Goal: Task Accomplishment & Management: Manage account settings

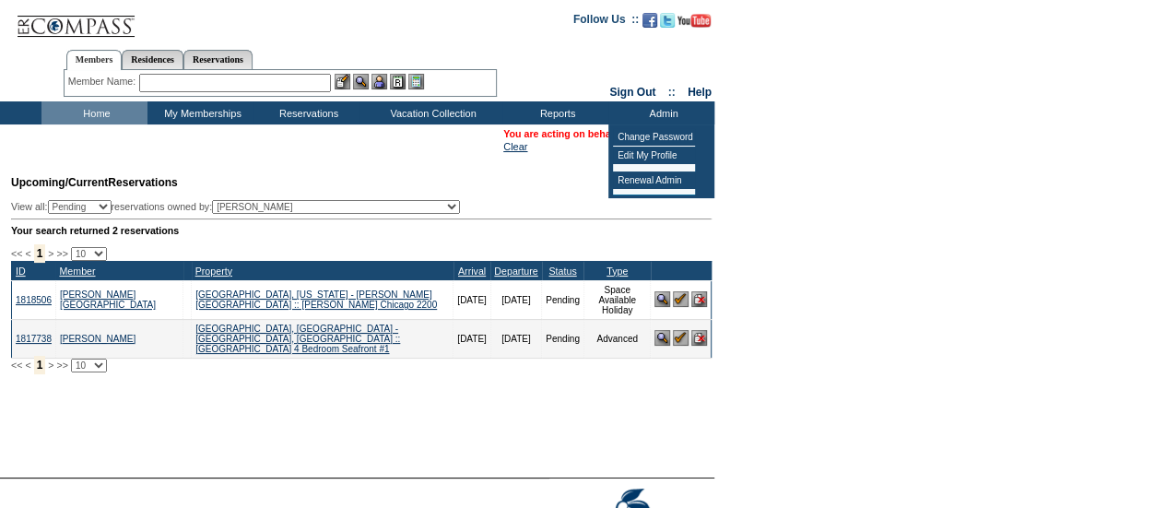
click at [581, 196] on td "Upcoming/Current Reservations View all: Pending Confirmed Cancelled TempHold re…" at bounding box center [358, 268] width 705 height 207
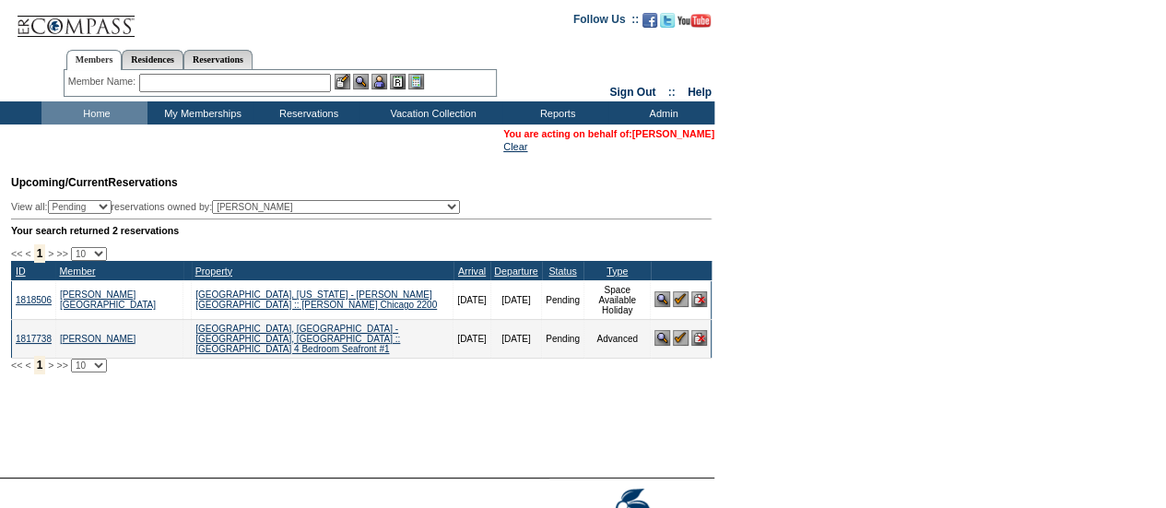
click at [664, 128] on link "[PERSON_NAME]" at bounding box center [673, 133] width 82 height 11
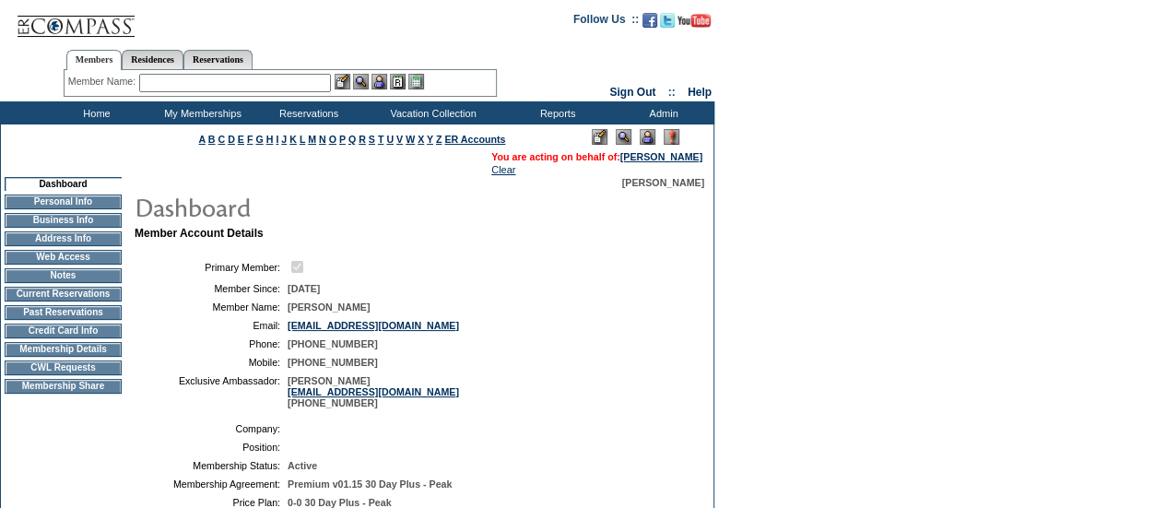
click at [41, 373] on td "CWL Requests" at bounding box center [63, 367] width 117 height 15
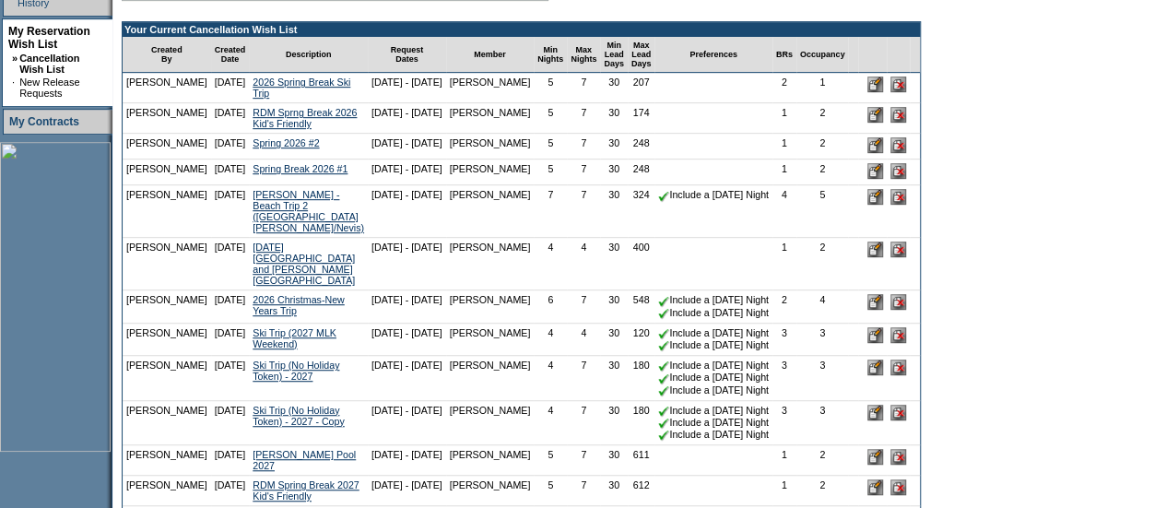
scroll to position [453, 0]
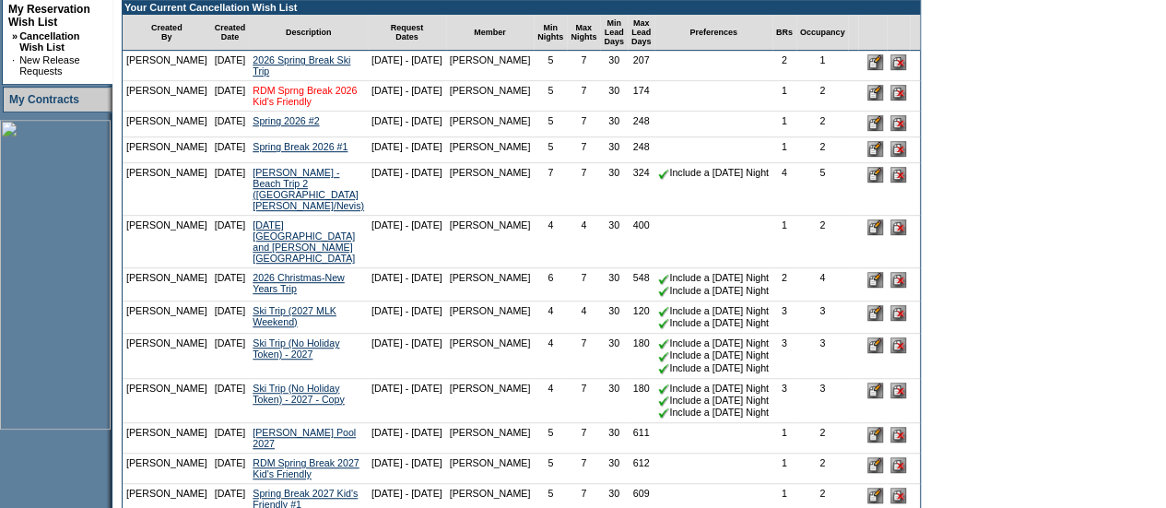
click at [297, 106] on link "RDM Sprng Break 2026 Kid's Friendly" at bounding box center [305, 96] width 104 height 22
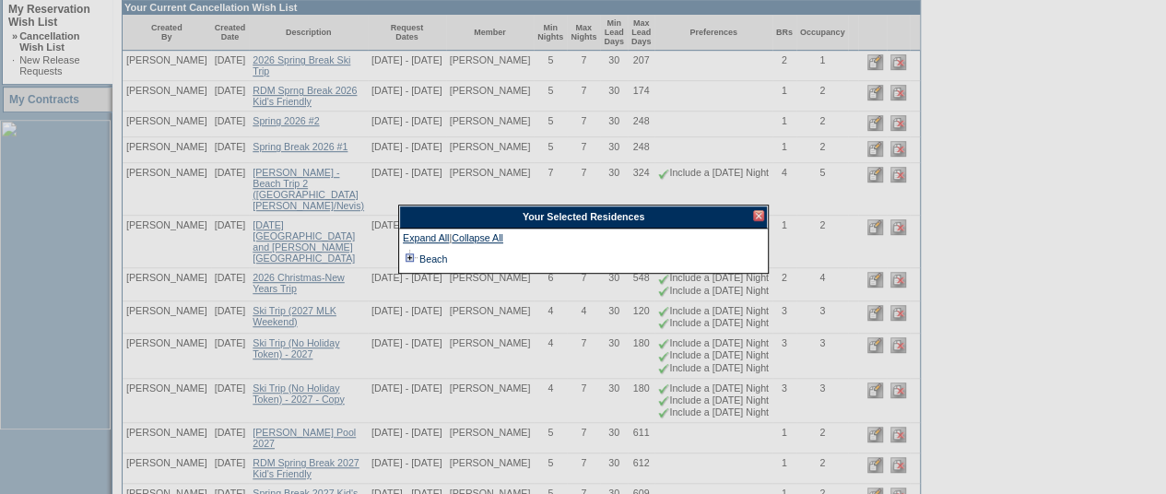
click at [409, 257] on td at bounding box center [410, 259] width 15 height 20
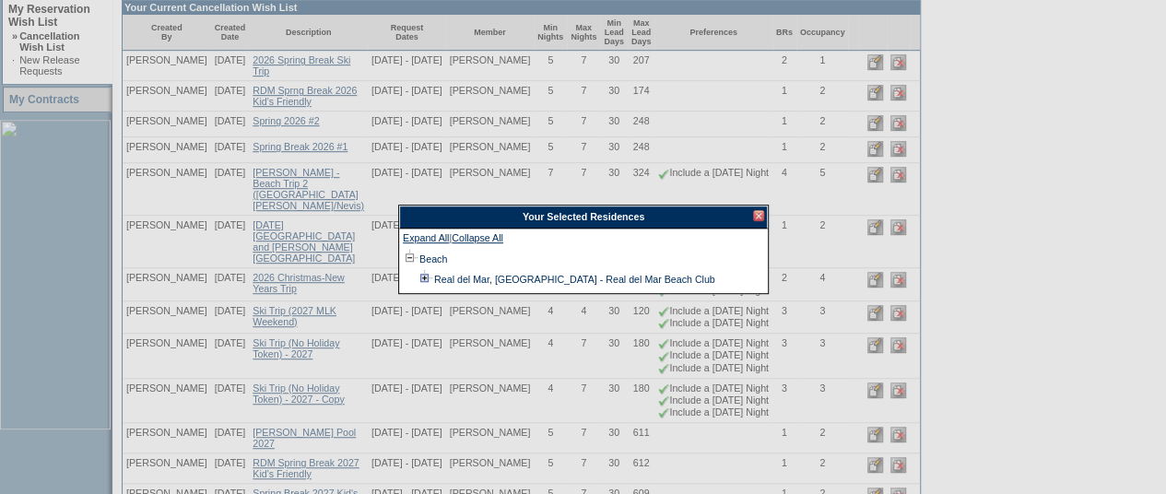
click at [422, 277] on td at bounding box center [425, 279] width 15 height 20
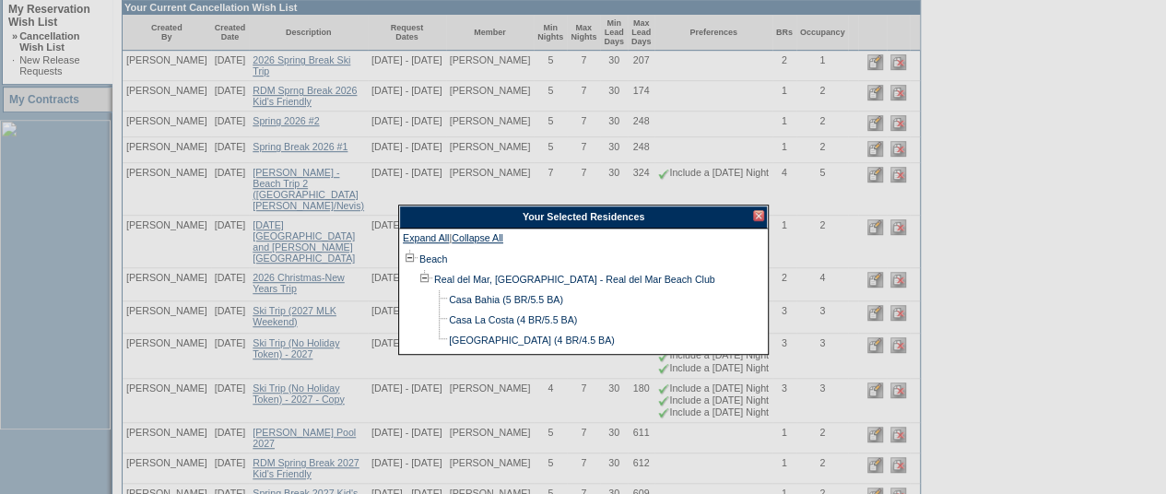
click at [422, 277] on td at bounding box center [425, 279] width 15 height 20
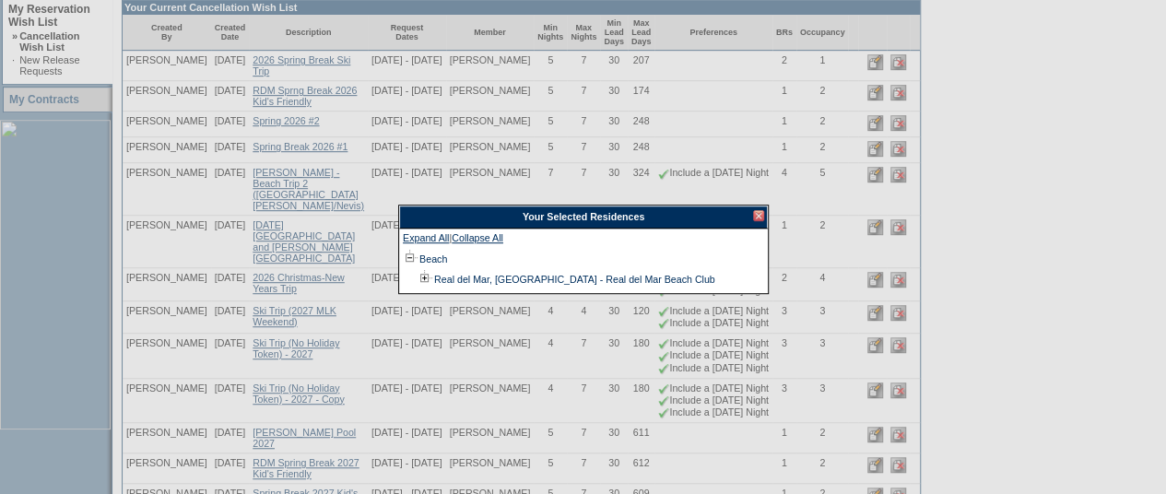
click at [759, 213] on div at bounding box center [758, 215] width 11 height 11
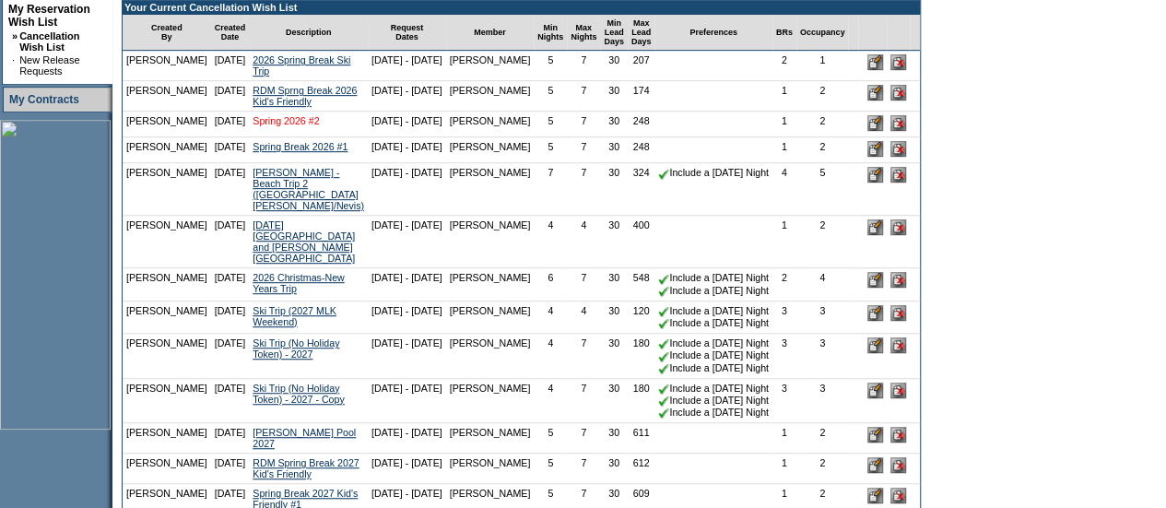
click at [262, 126] on link "Spring 2026 #2" at bounding box center [286, 120] width 66 height 11
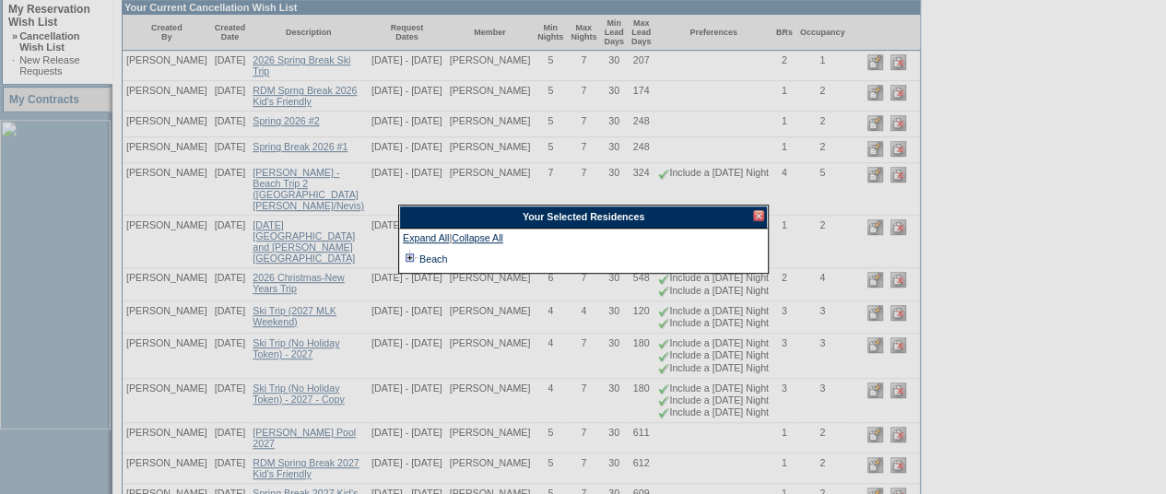
click at [406, 256] on td at bounding box center [410, 259] width 15 height 20
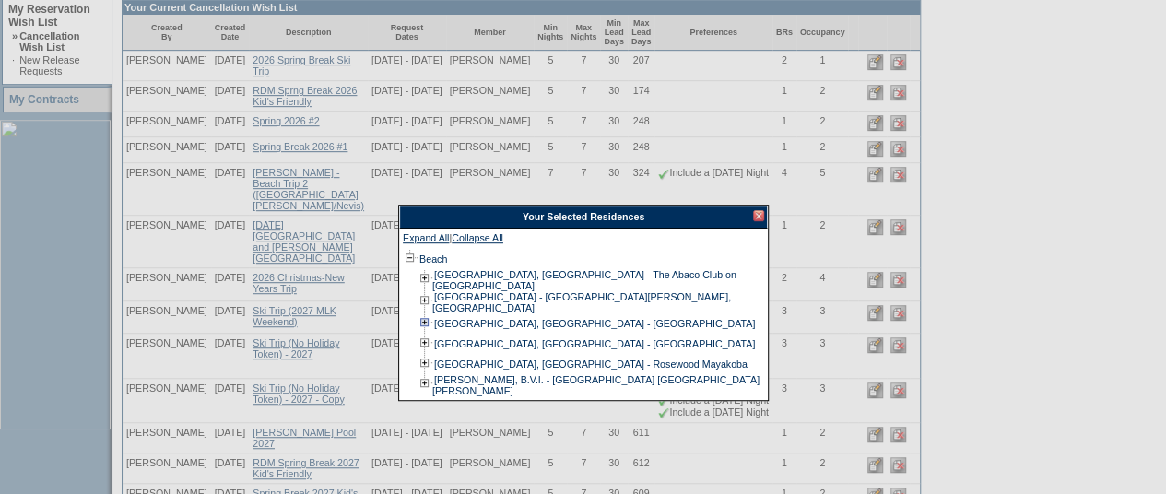
click at [421, 320] on td at bounding box center [425, 323] width 15 height 20
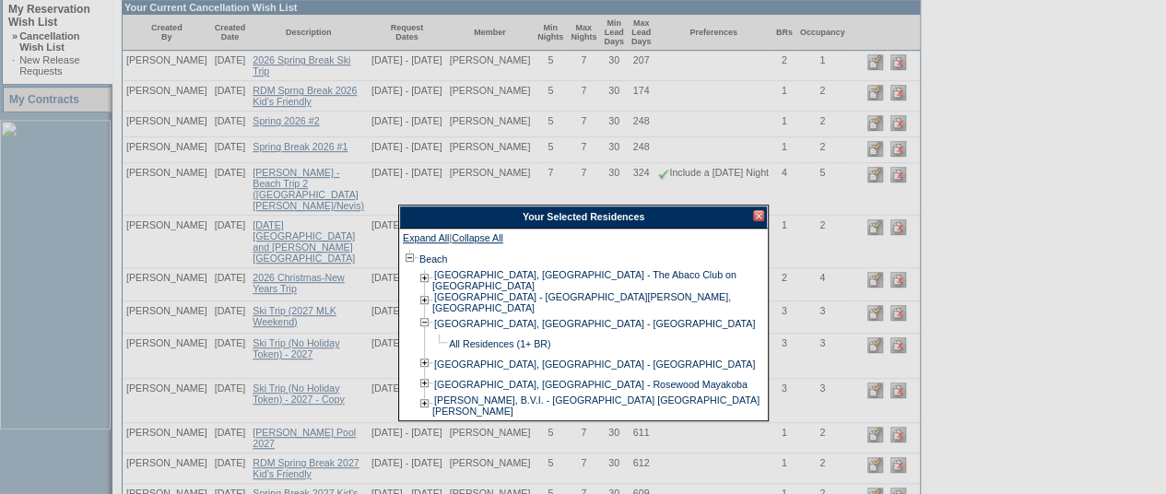
click at [421, 320] on td at bounding box center [425, 323] width 15 height 20
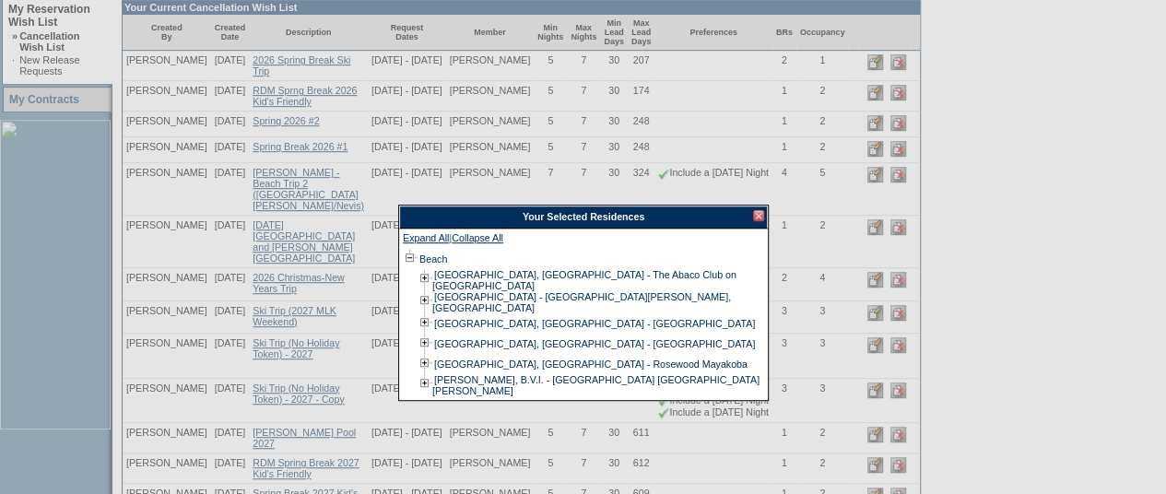
click at [756, 219] on div at bounding box center [758, 215] width 11 height 11
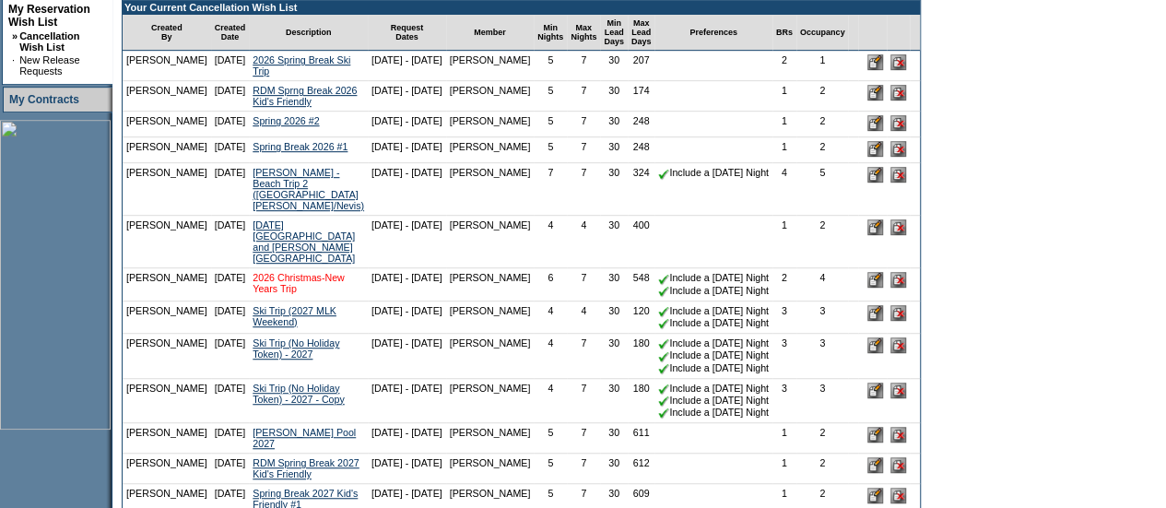
click at [284, 277] on link "2026 Christmas-New Years Trip" at bounding box center [299, 283] width 92 height 22
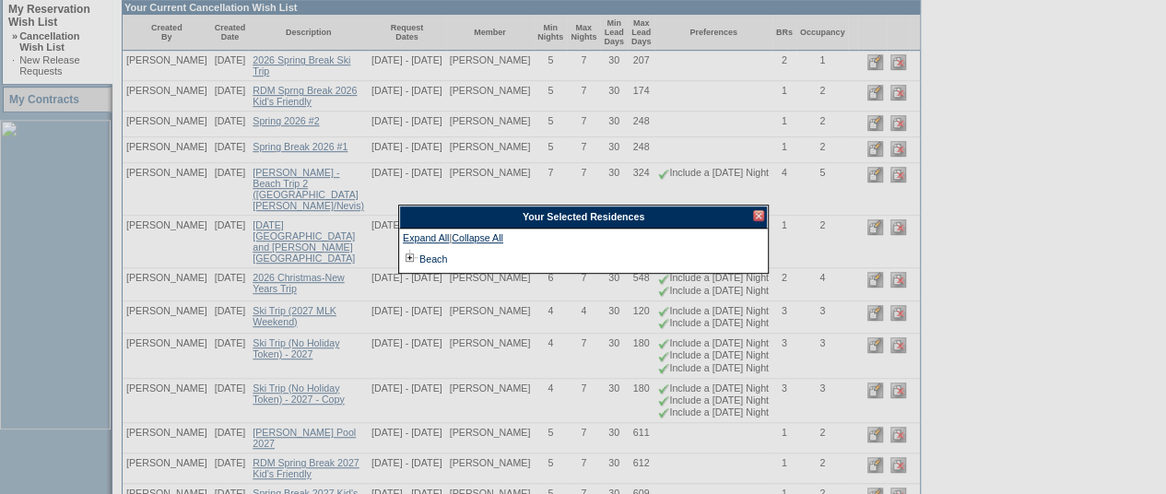
click at [765, 215] on div "Your Selected Residences" at bounding box center [583, 217] width 369 height 23
click at [760, 216] on div at bounding box center [758, 215] width 11 height 11
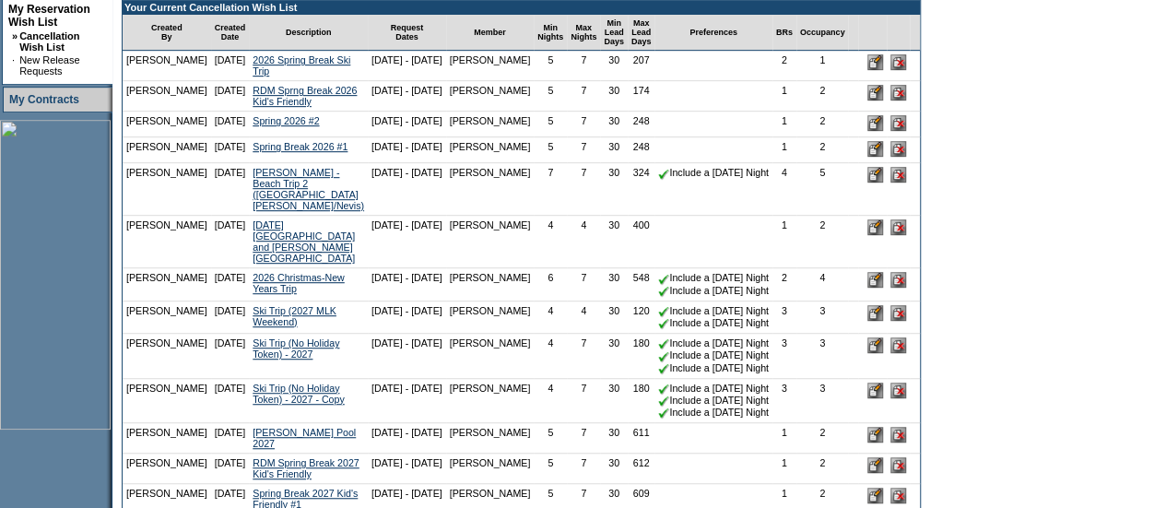
click at [883, 272] on input "image" at bounding box center [876, 280] width 16 height 16
